Goal: Task Accomplishment & Management: Manage account settings

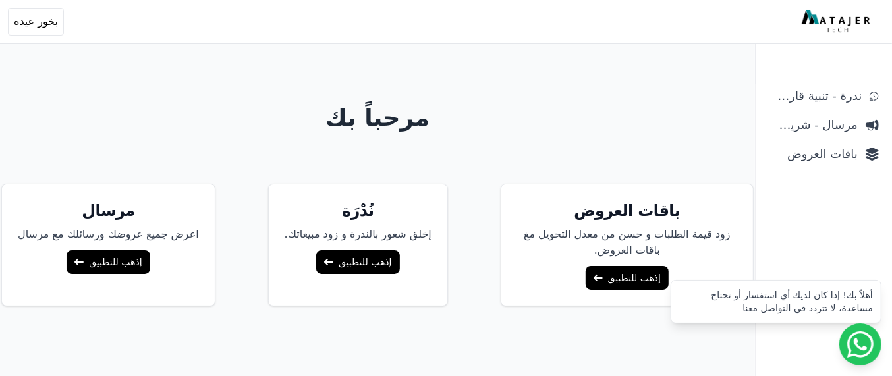
scroll to position [97, 0]
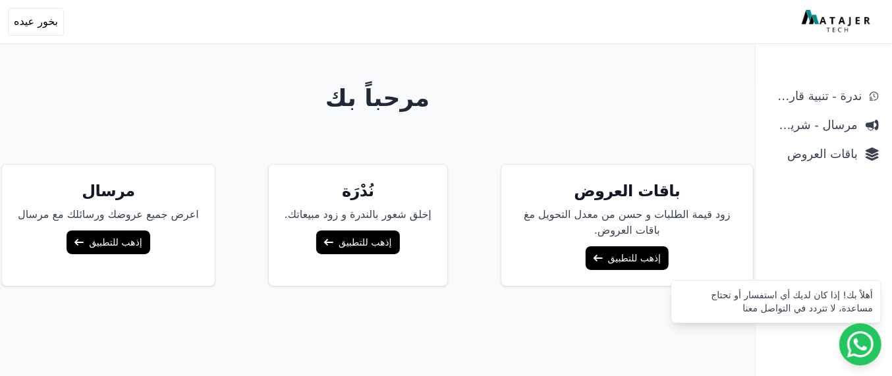
click at [614, 254] on link "إذهب للتطبيق" at bounding box center [627, 258] width 83 height 24
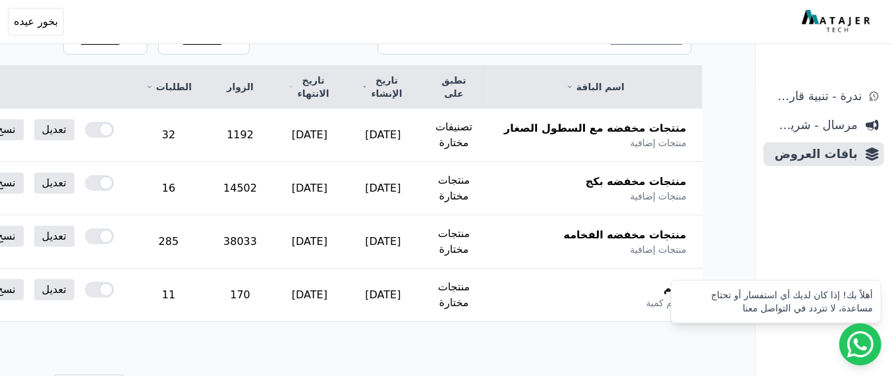
scroll to position [192, 0]
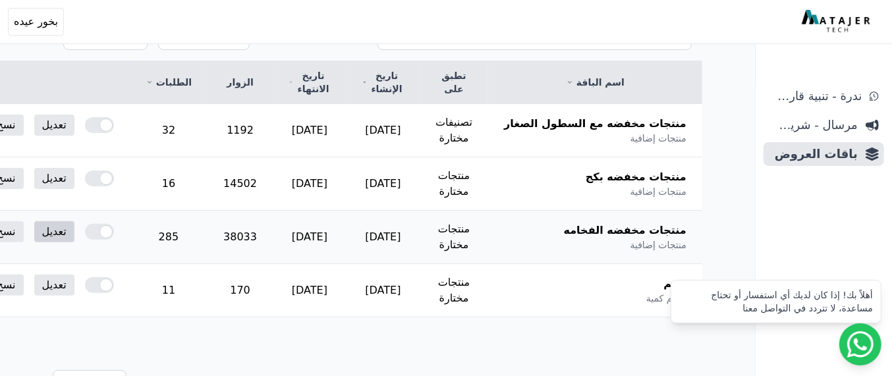
click at [74, 234] on link "تعديل" at bounding box center [54, 231] width 40 height 21
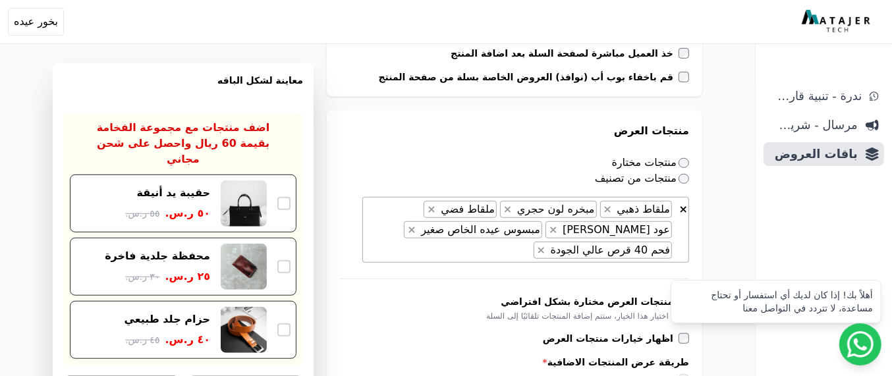
scroll to position [563, 0]
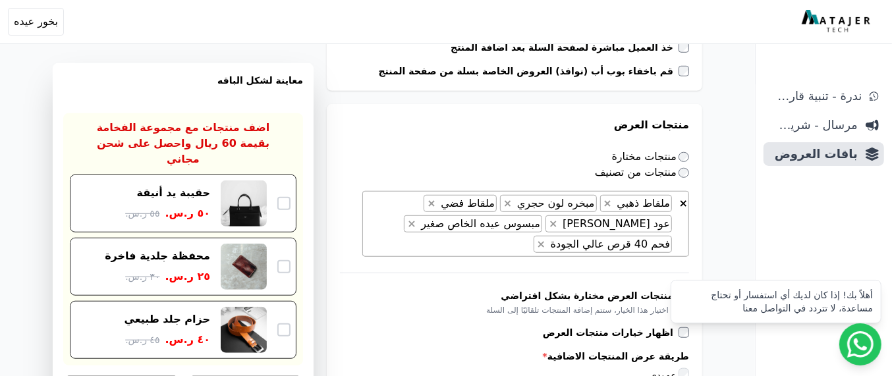
click at [486, 246] on span "× × ملقاط ذهبي × مبخره لون حجري × ملقاط فضي × عود تايقر محسن فيتنامي × مبسوس عي…" at bounding box center [525, 224] width 327 height 66
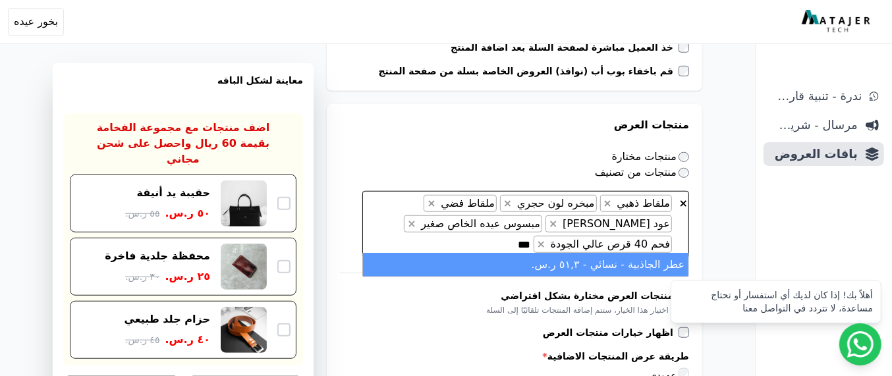
type textarea "***"
click at [587, 266] on li "عطر الجاذبية - نسائي - ٥١,۳ ر.س." at bounding box center [526, 265] width 326 height 24
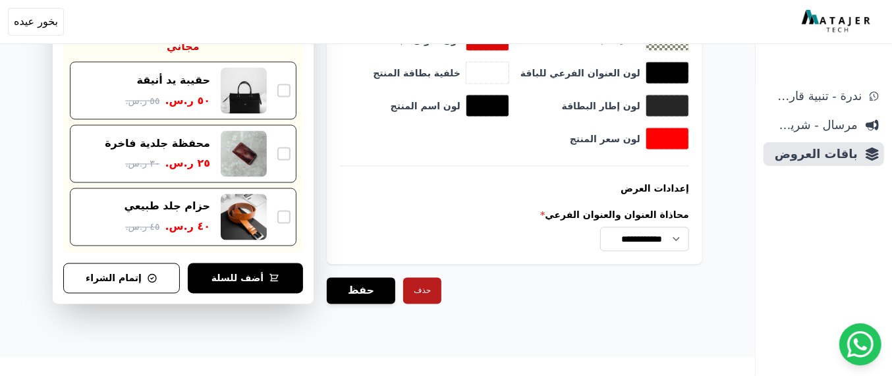
scroll to position [1408, 0]
click at [355, 290] on button "حفظ" at bounding box center [361, 291] width 69 height 26
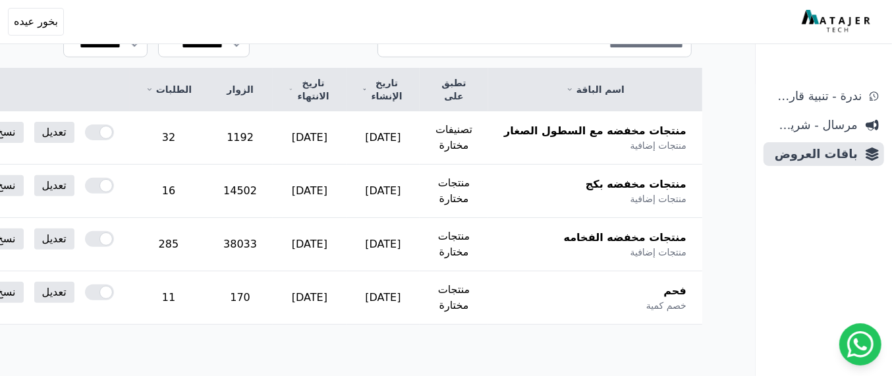
scroll to position [219, 0]
click at [74, 136] on link "تعديل" at bounding box center [54, 131] width 40 height 21
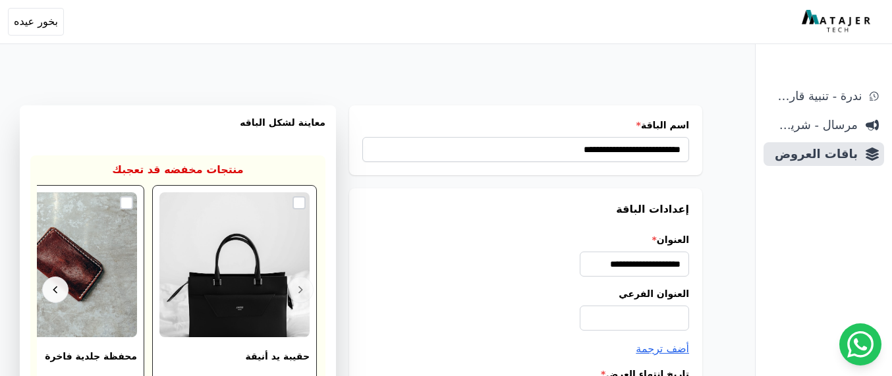
select select "**********"
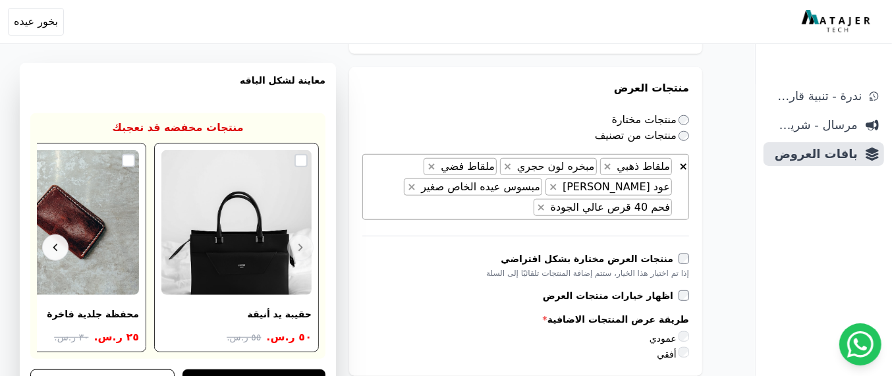
scroll to position [604, 0]
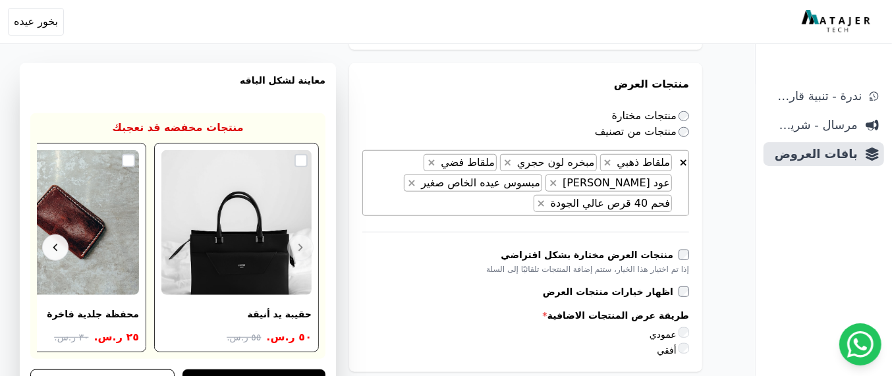
click at [467, 201] on span "× × ملقاط ذهبي × مبخره لون حجري × ملقاط فضي × عود تايقر محسن فيتنامي × مبسوس عي…" at bounding box center [525, 183] width 327 height 66
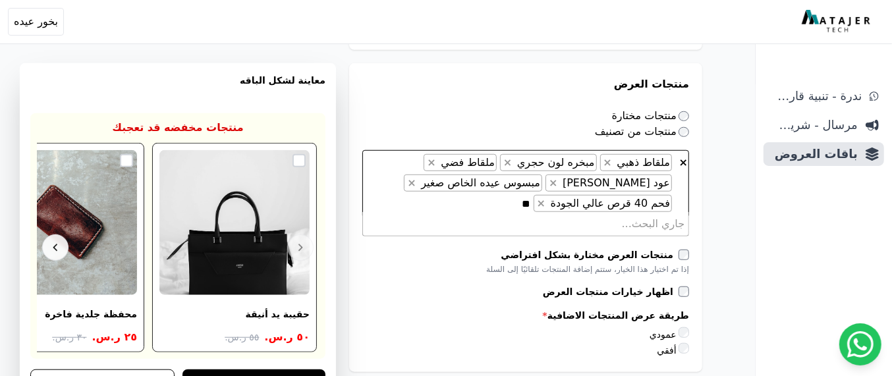
scroll to position [0, -1]
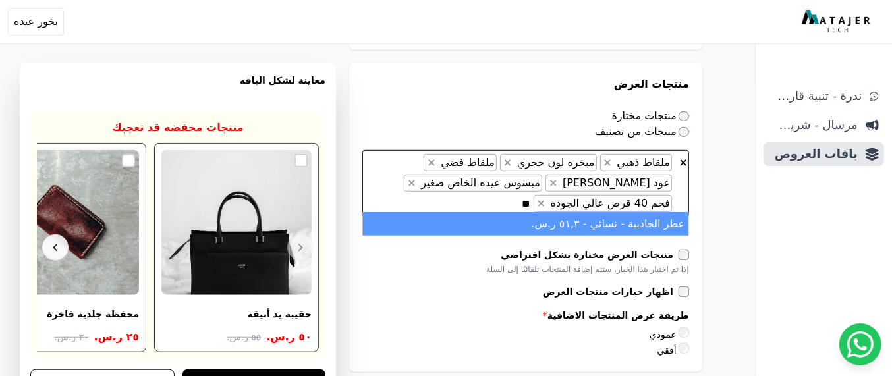
type textarea "**"
click at [537, 227] on li "عطر الجاذبية - نسائي - ٥١,۳ ر.س." at bounding box center [526, 224] width 326 height 24
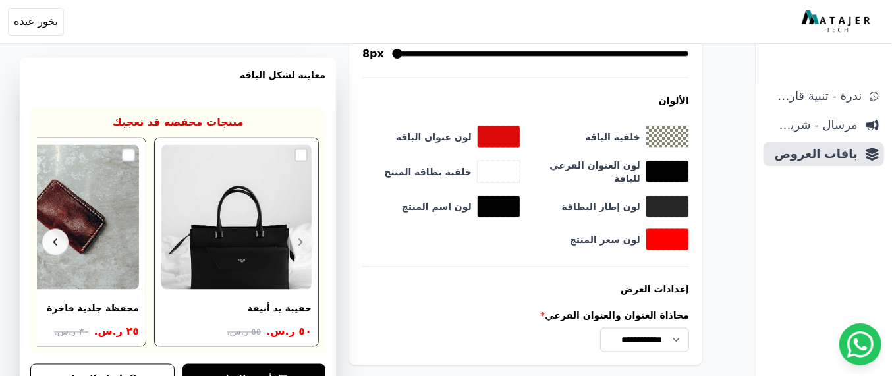
scroll to position [1408, 0]
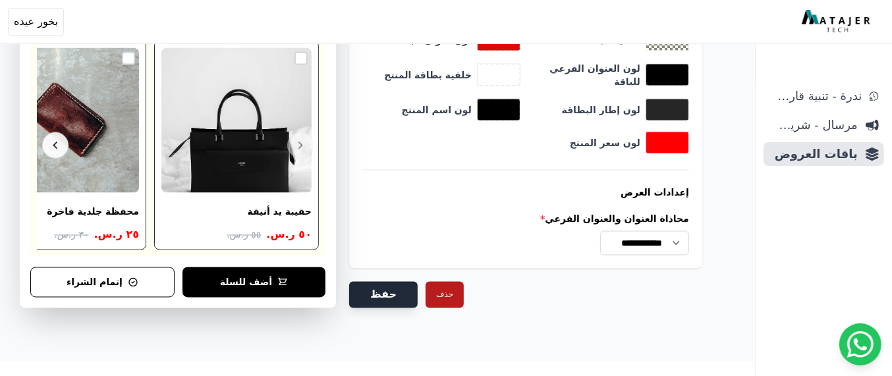
click at [374, 285] on button "حفظ" at bounding box center [383, 295] width 69 height 26
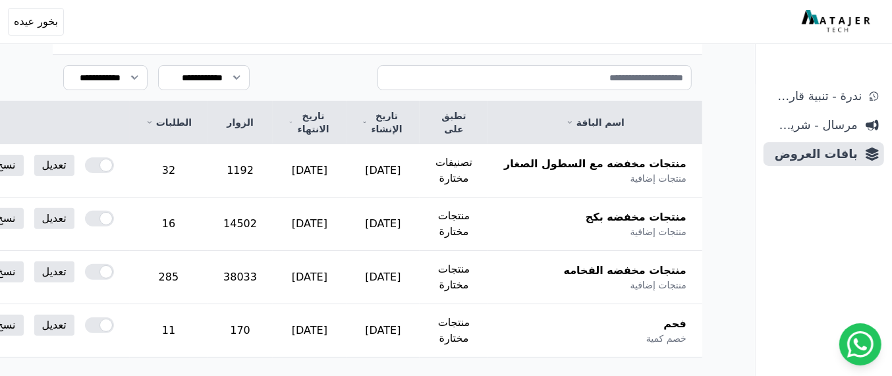
scroll to position [192, 0]
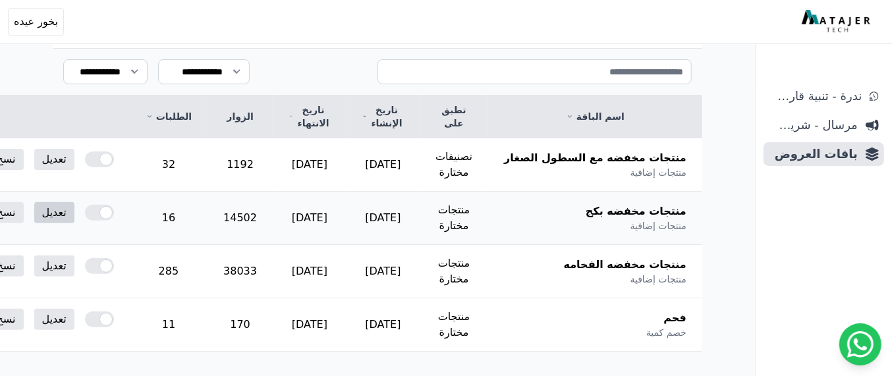
click at [74, 208] on link "تعديل" at bounding box center [54, 212] width 40 height 21
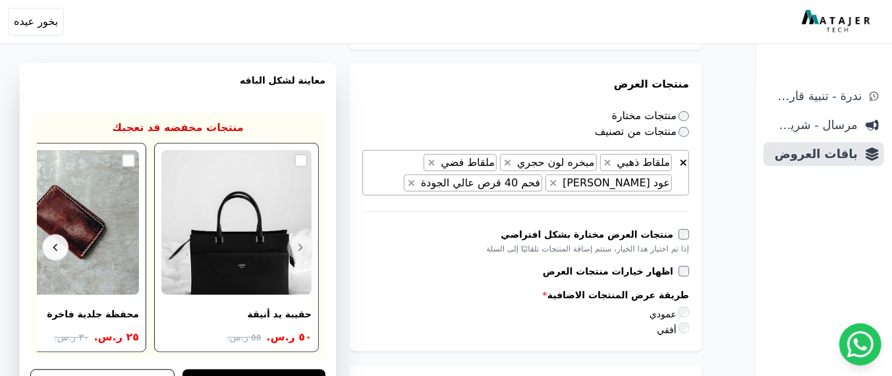
scroll to position [618, 0]
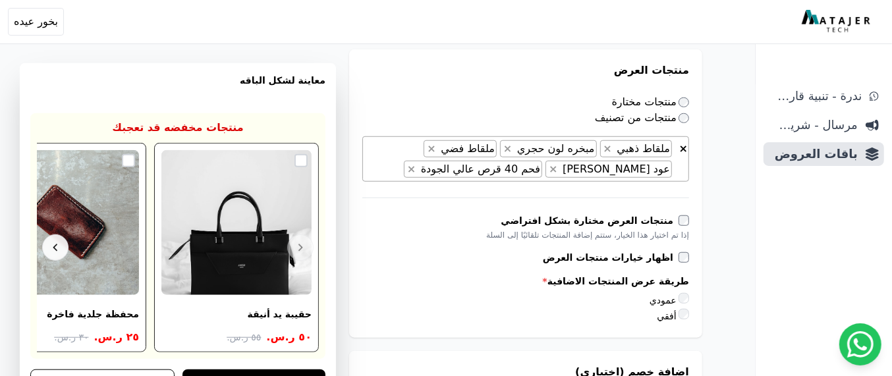
click at [396, 173] on span "× × ملقاط ذهبي × مبخره لون حجري × ملقاط فضي × عود [PERSON_NAME] × فحم 40 قرص عا…" at bounding box center [525, 158] width 327 height 45
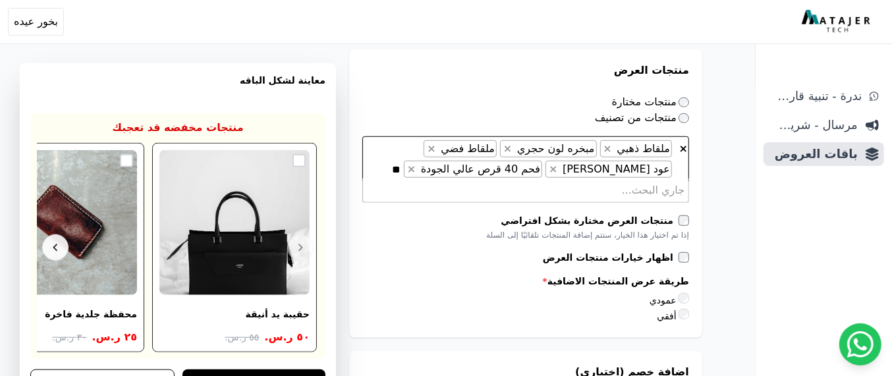
scroll to position [0, -1]
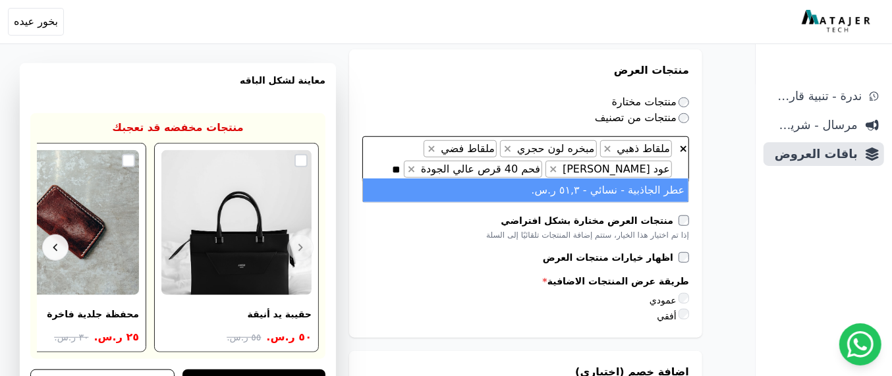
type textarea "**"
click at [558, 194] on li "عطر الجاذبية - نسائي - ٥١,۳ ر.س." at bounding box center [526, 191] width 326 height 24
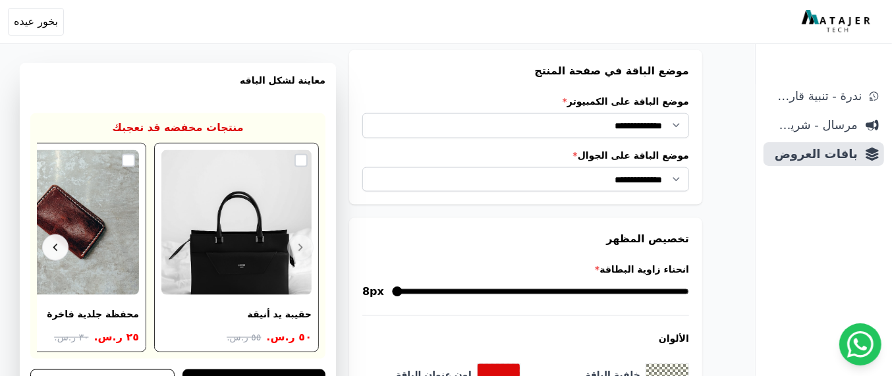
scroll to position [1098, 0]
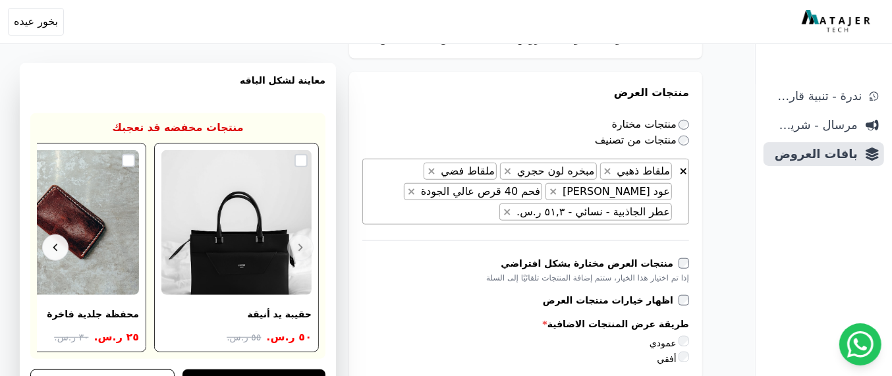
scroll to position [1390, 0]
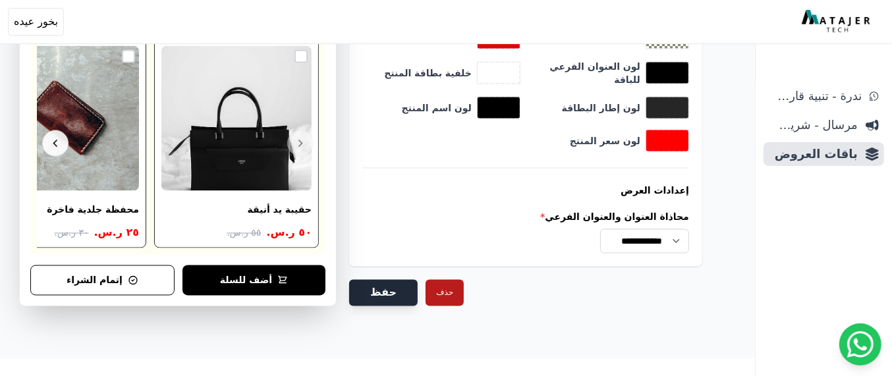
click at [373, 285] on button "حفظ" at bounding box center [383, 293] width 69 height 26
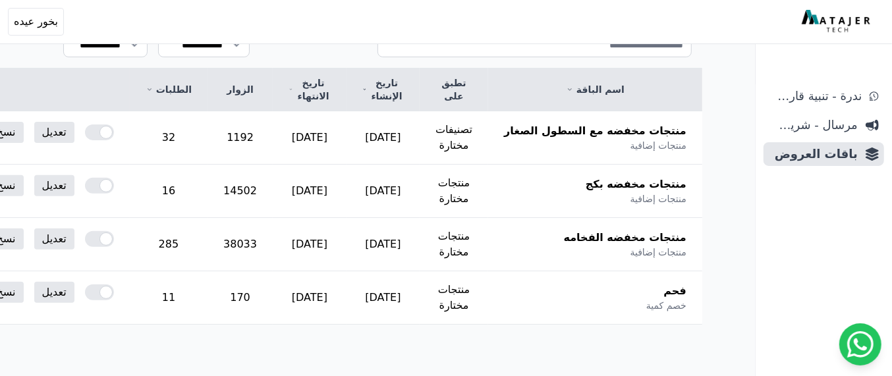
scroll to position [219, 0]
